Goal: Task Accomplishment & Management: Use online tool/utility

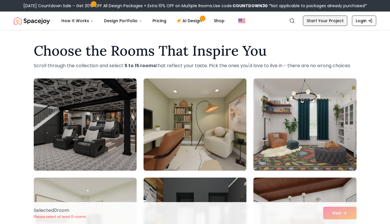
click at [318, 20] on link "Start Your Project" at bounding box center [325, 21] width 44 height 10
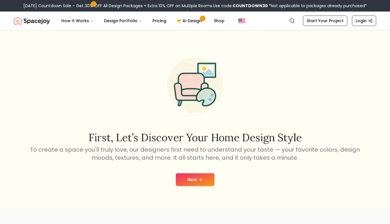
click at [202, 178] on icon at bounding box center [200, 179] width 5 height 5
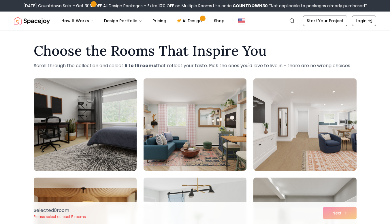
click at [100, 146] on img at bounding box center [85, 124] width 108 height 97
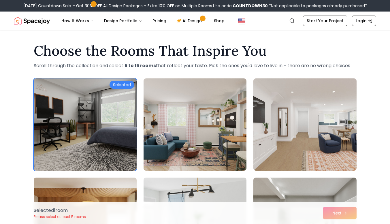
click at [344, 215] on div "Selected 1 room Please select at least 5 rooms Next" at bounding box center [195, 213] width 332 height 22
click at [347, 214] on div "Selected 1 room Please select at least 5 rooms Next" at bounding box center [195, 213] width 332 height 22
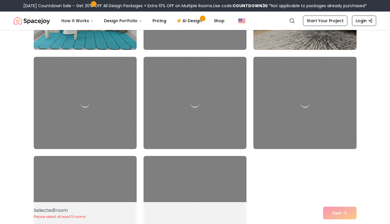
scroll to position [2563, 0]
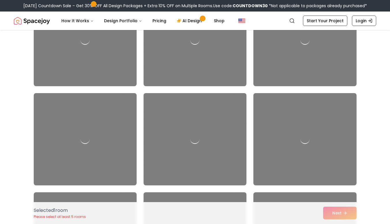
click at [331, 216] on div "Selected 1 room Please select at least 5 rooms Next" at bounding box center [195, 213] width 332 height 22
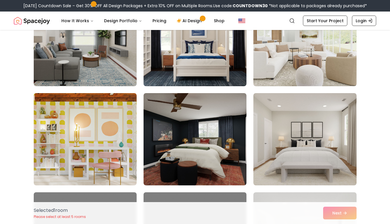
click at [348, 214] on div "Selected 1 room Please select at least 5 rooms Next" at bounding box center [195, 213] width 332 height 22
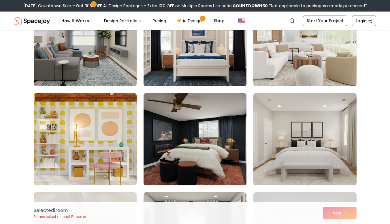
click at [350, 212] on div "Selected 1 room Please select at least 5 rooms Next" at bounding box center [195, 213] width 332 height 22
click at [348, 214] on div "Selected 1 room Please select at least 5 rooms Next" at bounding box center [195, 213] width 332 height 22
click at [346, 212] on div "Selected 1 room Please select at least 5 rooms Next" at bounding box center [195, 213] width 332 height 22
click at [345, 211] on div "Selected 1 room Please select at least 5 rooms Next" at bounding box center [195, 213] width 332 height 22
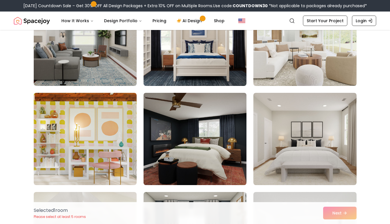
scroll to position [2567, 0]
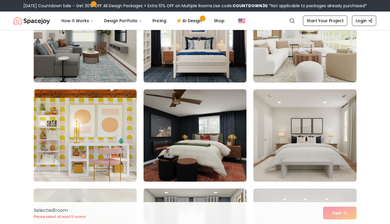
click at [227, 166] on img at bounding box center [195, 135] width 108 height 97
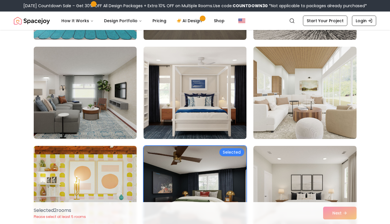
scroll to position [2510, 0]
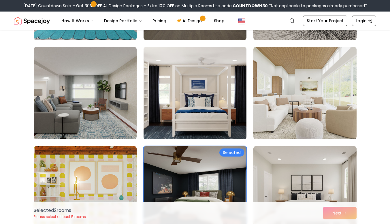
click at [199, 89] on img at bounding box center [195, 93] width 108 height 97
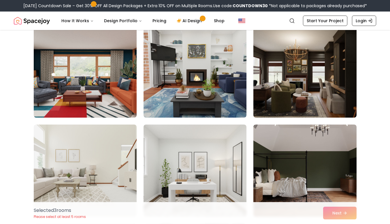
scroll to position [1241, 0]
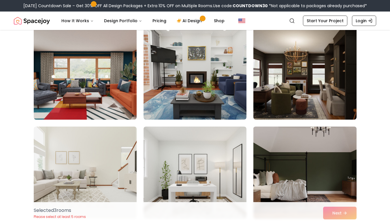
click at [326, 150] on img at bounding box center [305, 172] width 108 height 97
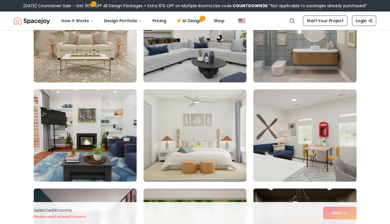
scroll to position [584, 0]
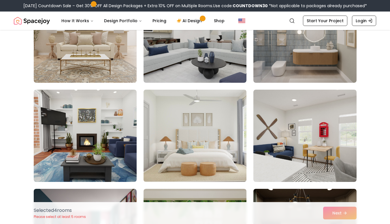
drag, startPoint x: 211, startPoint y: 150, endPoint x: 196, endPoint y: 149, distance: 15.0
click at [196, 149] on img at bounding box center [195, 135] width 108 height 97
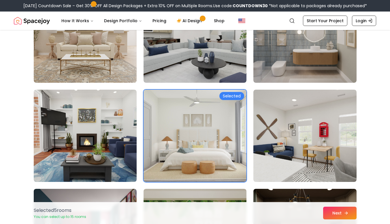
click at [344, 210] on button "Next" at bounding box center [339, 213] width 33 height 13
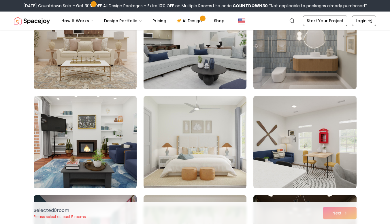
scroll to position [584, 0]
